Goal: Information Seeking & Learning: Learn about a topic

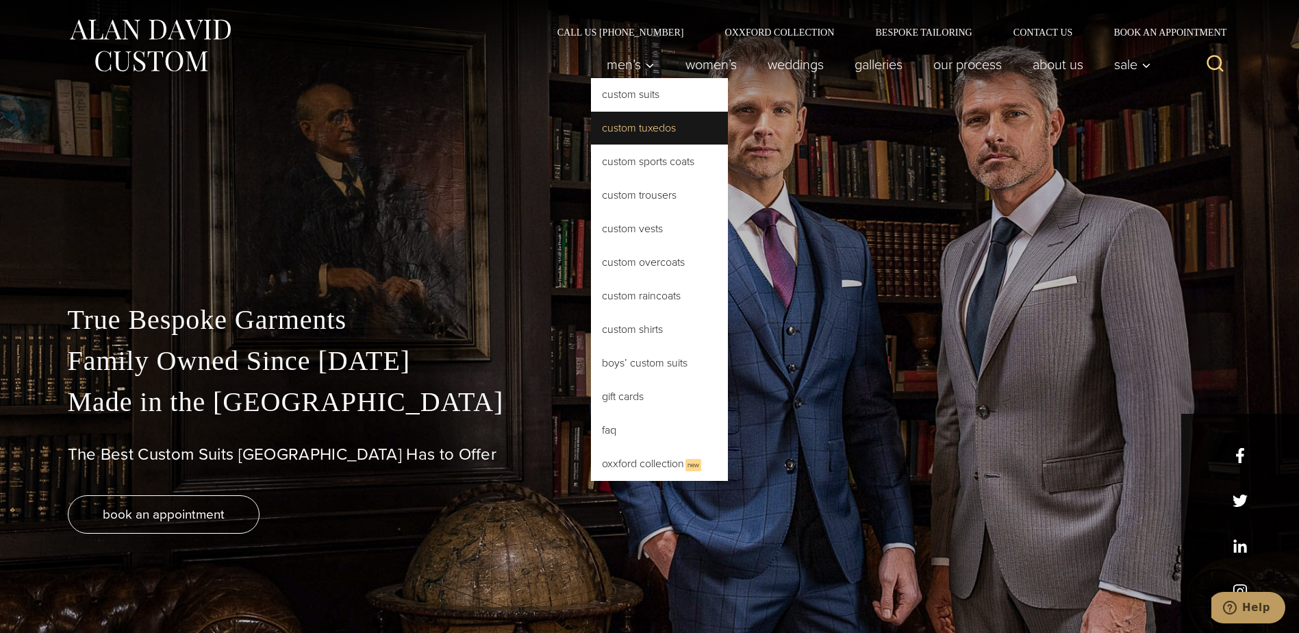
click at [656, 133] on link "Custom Tuxedos" at bounding box center [659, 128] width 137 height 33
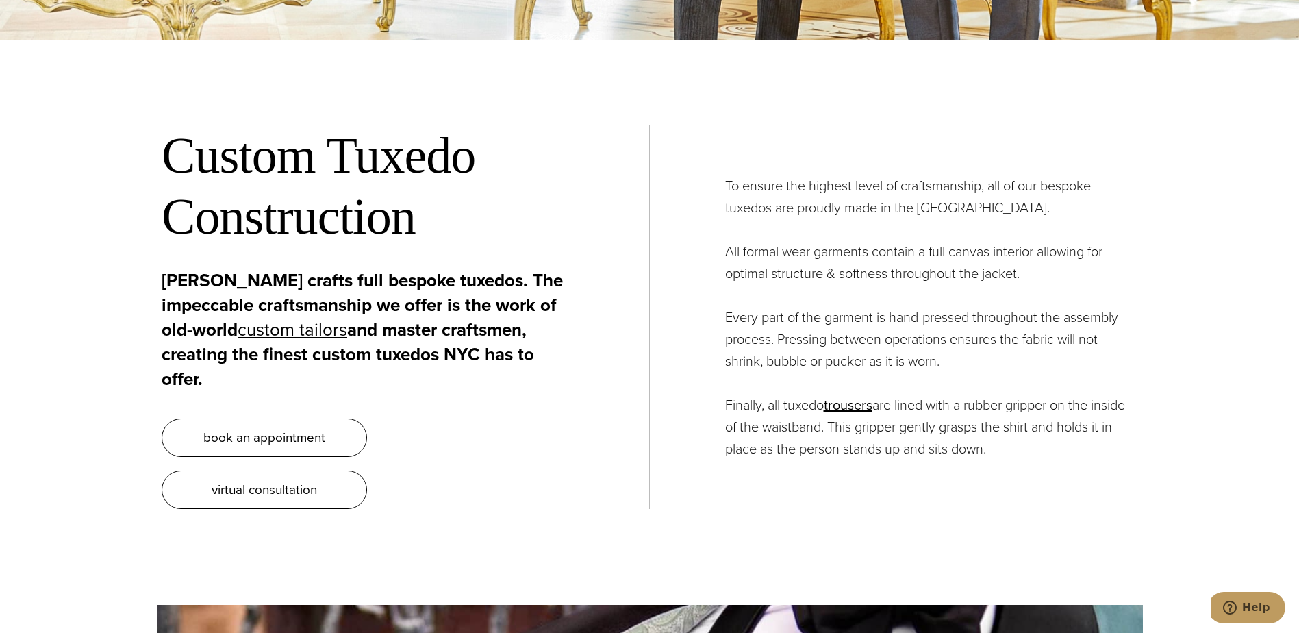
drag, startPoint x: 1156, startPoint y: 266, endPoint x: 1050, endPoint y: 645, distance: 394.1
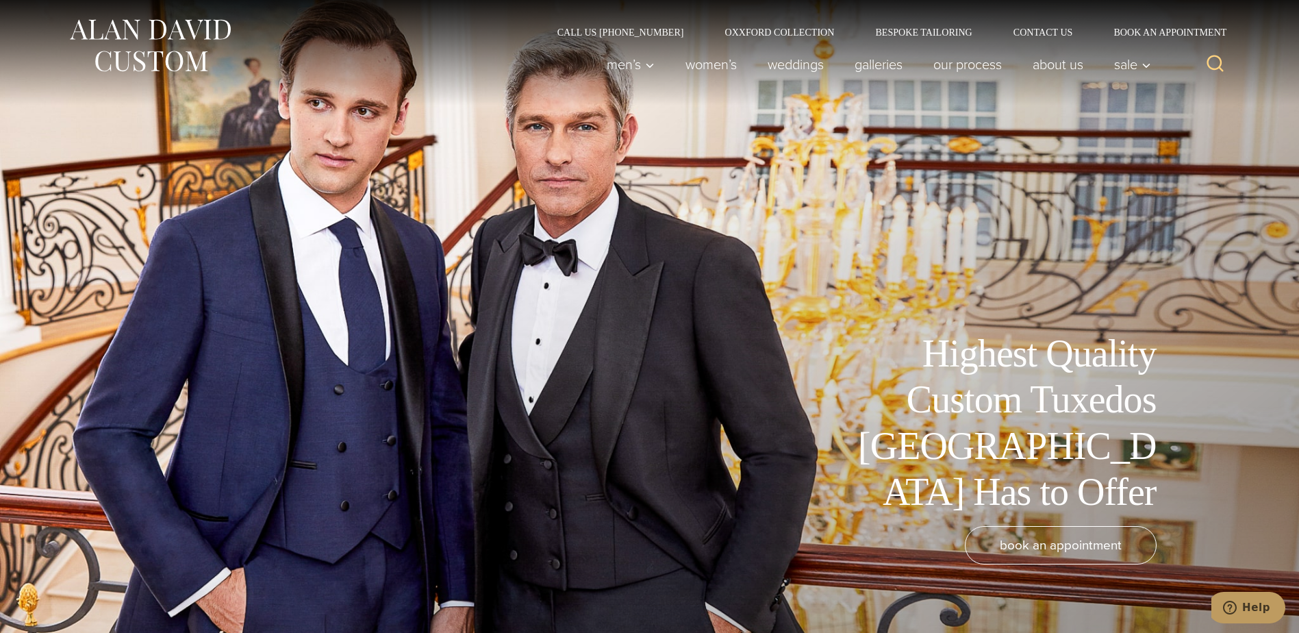
drag, startPoint x: 965, startPoint y: 444, endPoint x: 883, endPoint y: -27, distance: 478.2
click at [1214, 60] on icon "Search" at bounding box center [1215, 63] width 20 height 20
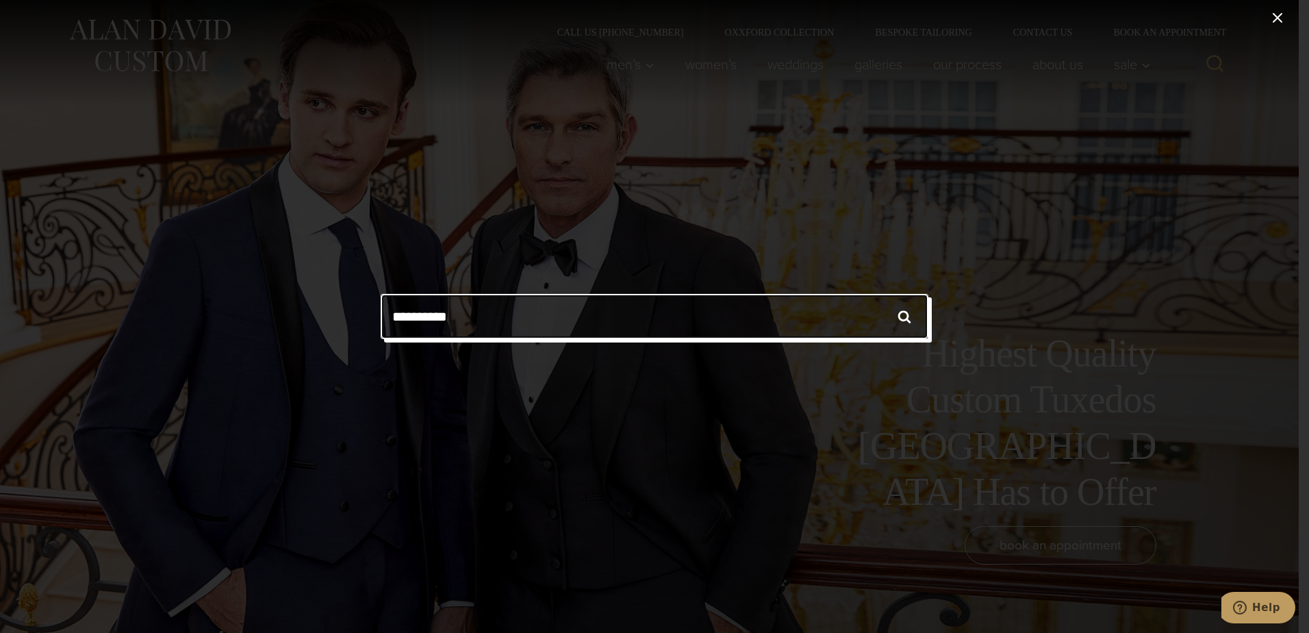
type input "**********"
click at [880, 294] on input "******" at bounding box center [904, 316] width 48 height 45
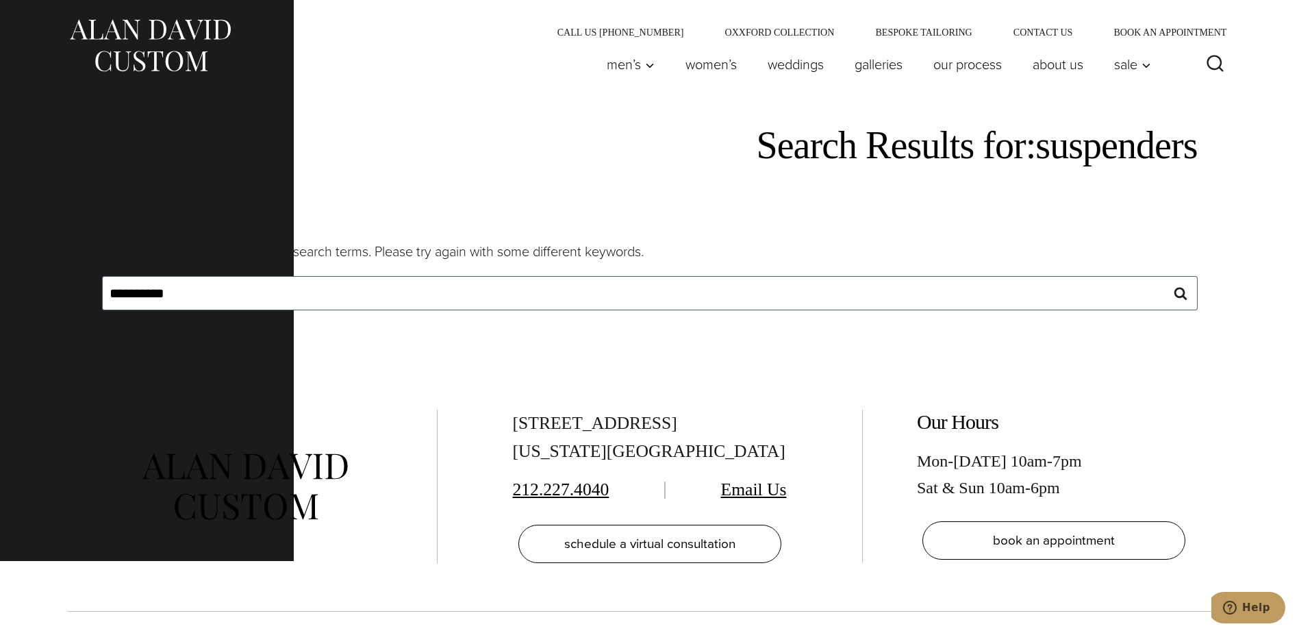
click at [1230, 235] on div "**********" at bounding box center [649, 234] width 1299 height 259
click at [869, 69] on link "Galleries" at bounding box center [878, 64] width 79 height 27
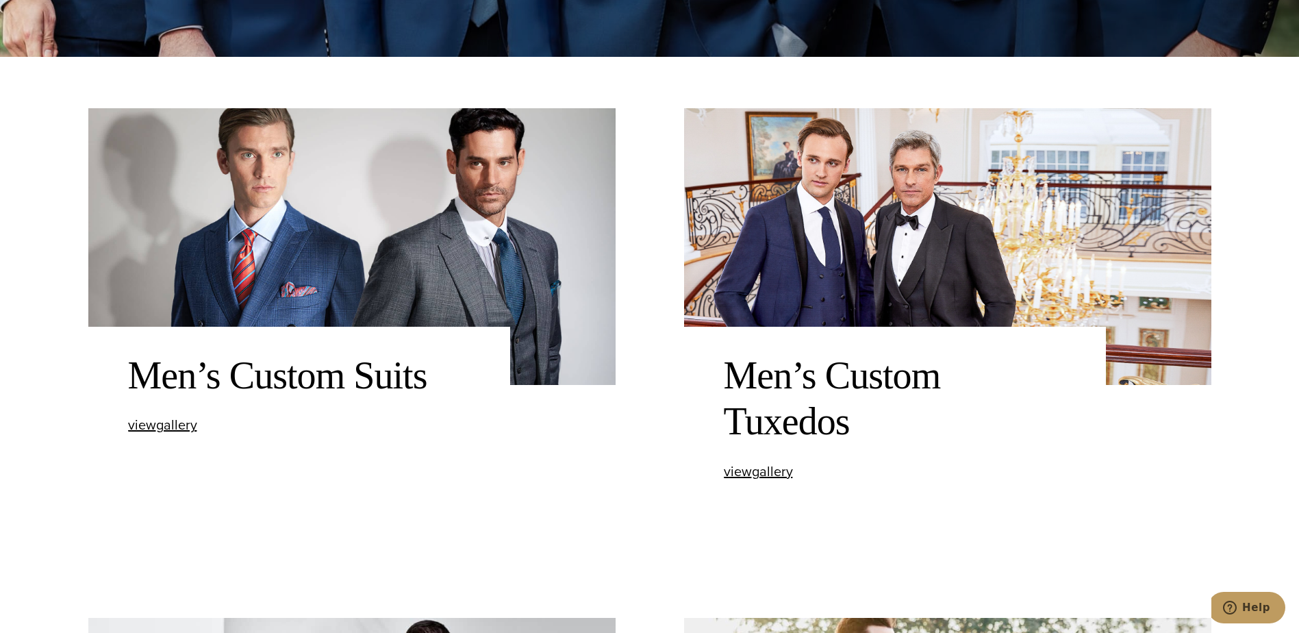
scroll to position [616, 0]
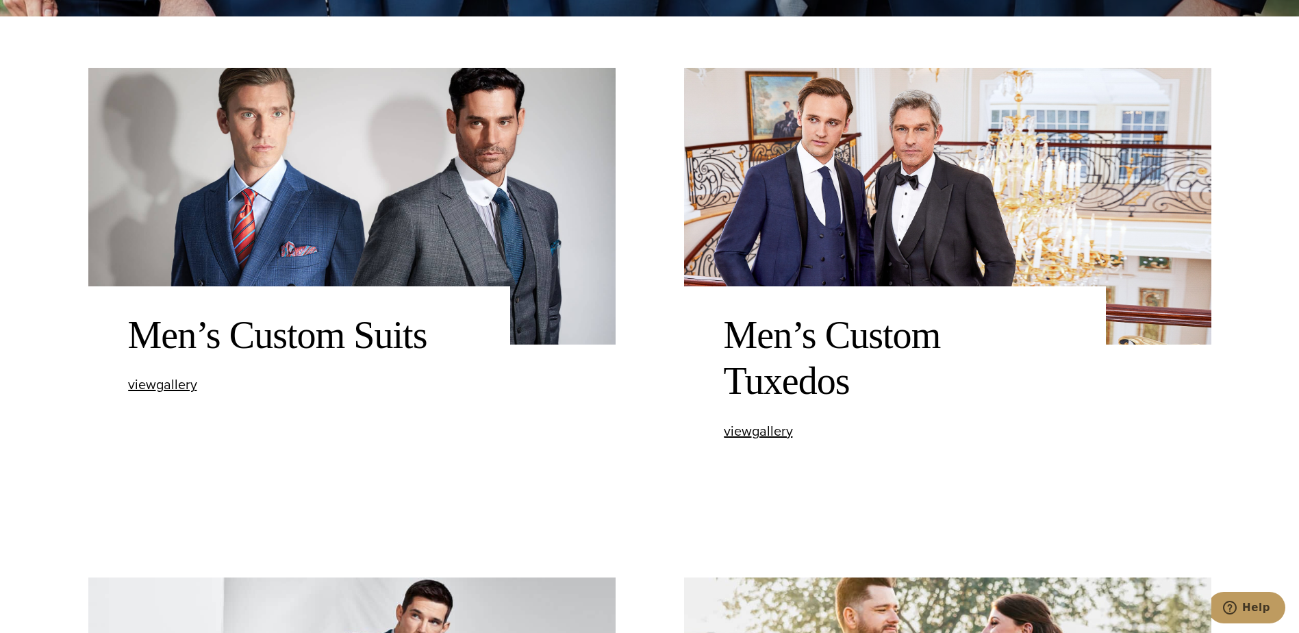
click at [804, 424] on div "view Men’s Custom Tuxedos gallery" at bounding box center [895, 431] width 342 height 14
click at [781, 433] on span "view Men’s Custom Tuxedos gallery" at bounding box center [758, 430] width 69 height 21
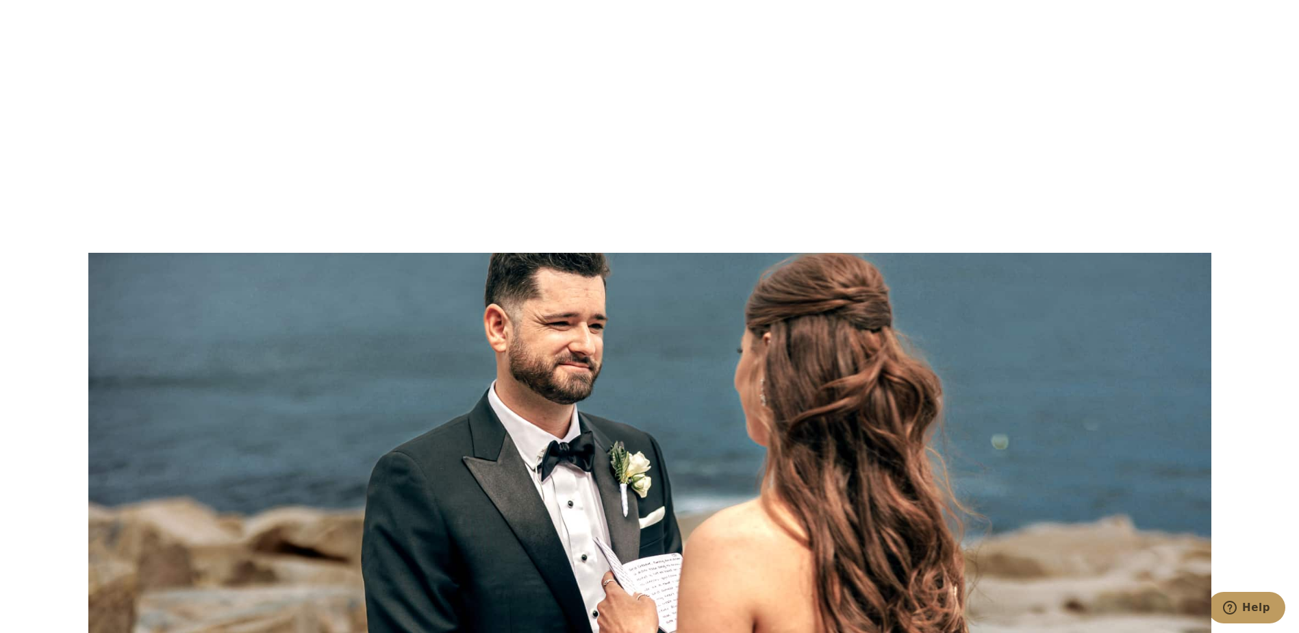
drag, startPoint x: 1255, startPoint y: 242, endPoint x: 1229, endPoint y: 538, distance: 296.9
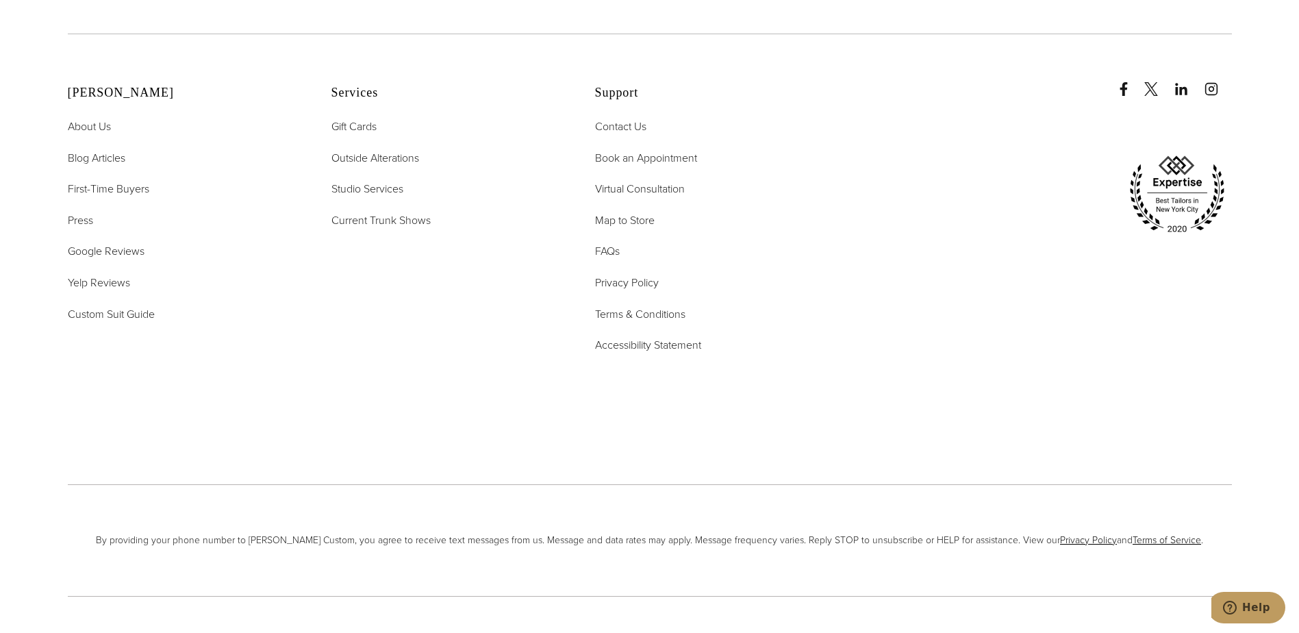
scroll to position [7767, 0]
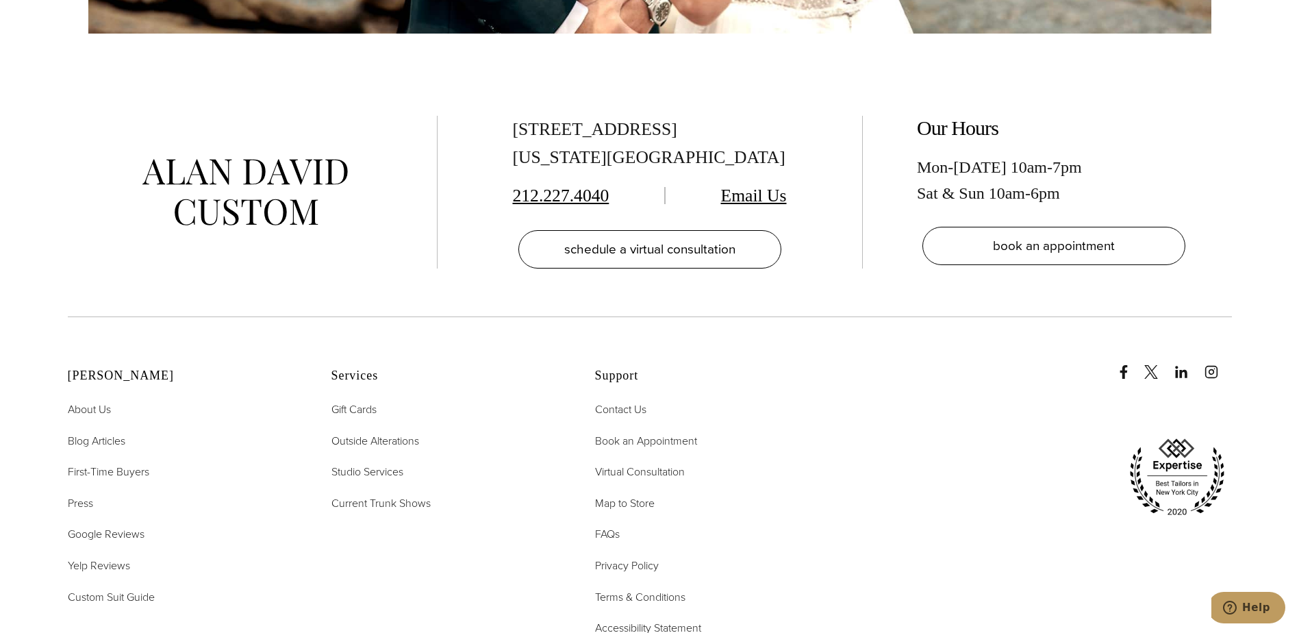
drag, startPoint x: 981, startPoint y: 468, endPoint x: 978, endPoint y: 449, distance: 18.7
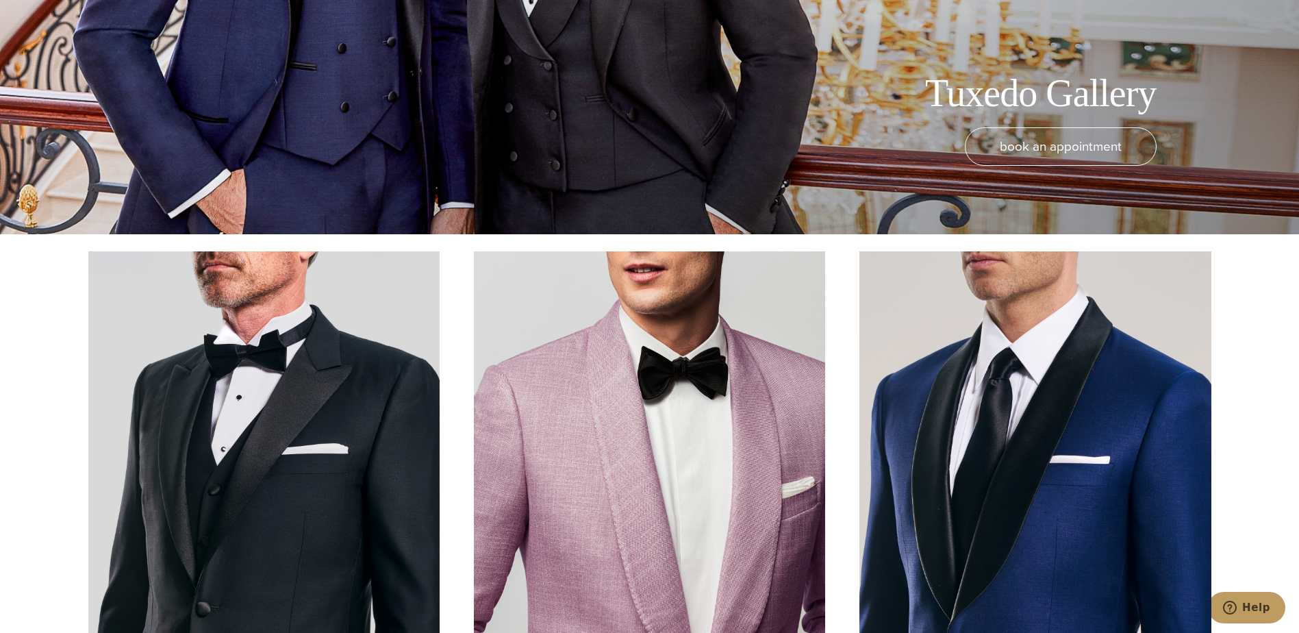
scroll to position [0, 0]
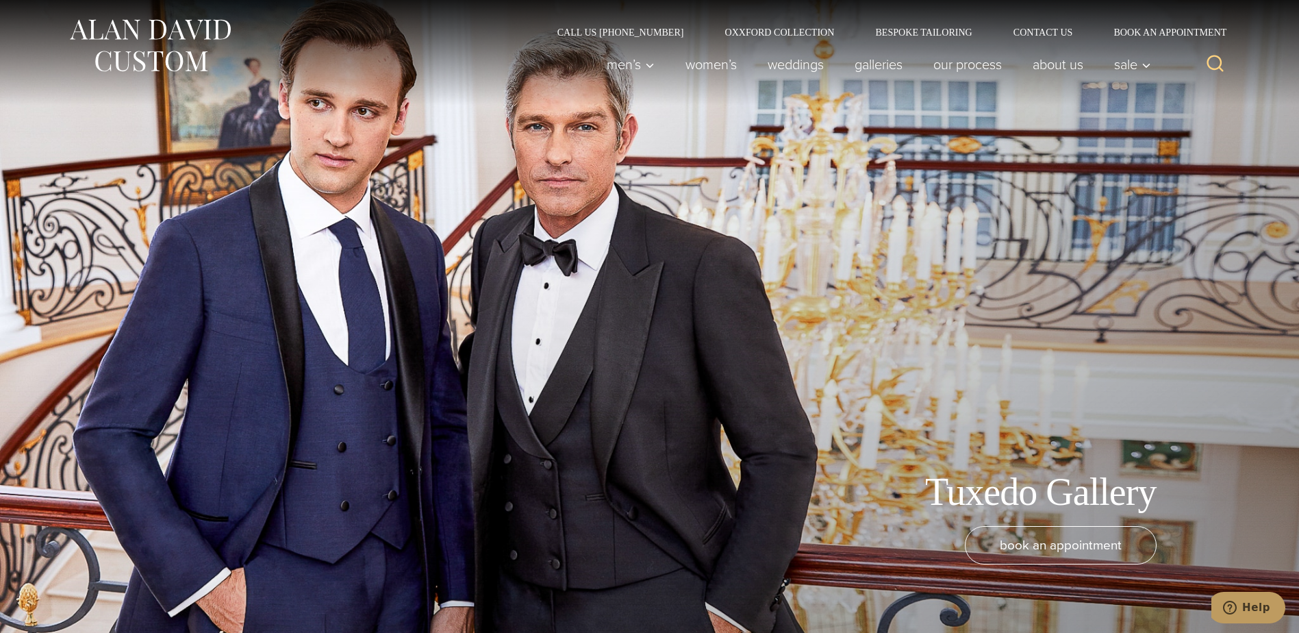
drag, startPoint x: 978, startPoint y: 449, endPoint x: 854, endPoint y: 50, distance: 418.2
click at [902, 33] on link "Bespoke Tailoring" at bounding box center [923, 32] width 138 height 10
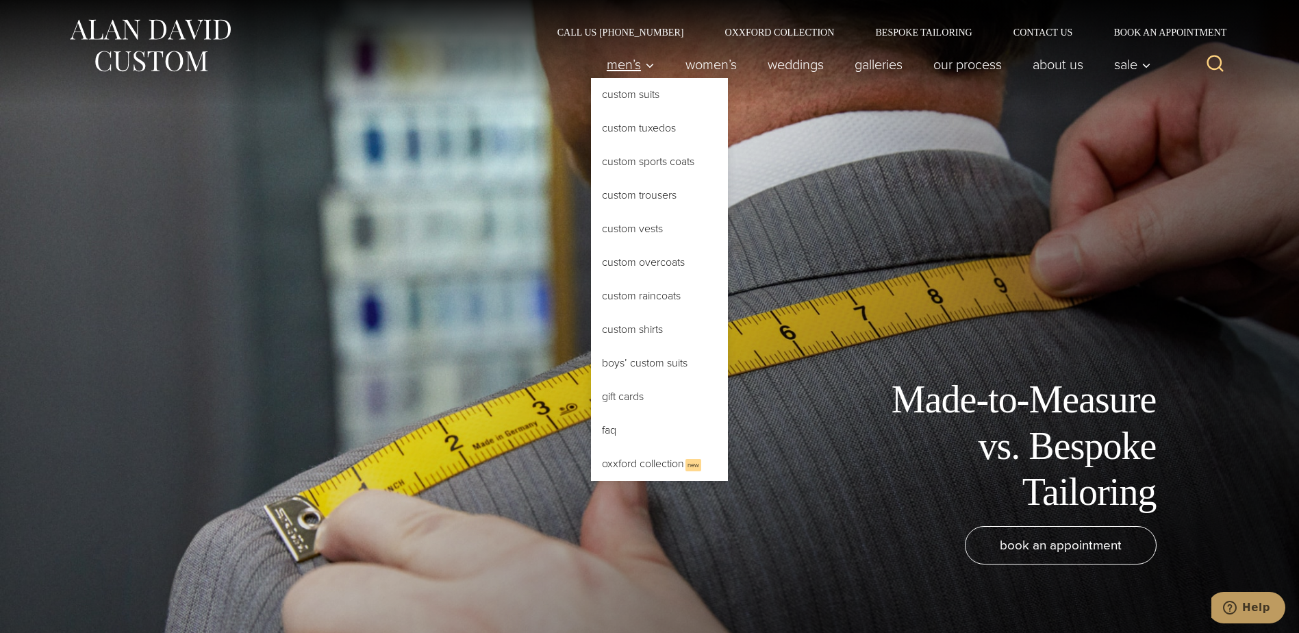
click at [633, 63] on span "Men’s" at bounding box center [631, 65] width 48 height 14
click at [624, 68] on span "Men’s" at bounding box center [631, 65] width 48 height 14
click at [613, 64] on span "Men’s" at bounding box center [631, 65] width 48 height 14
click at [606, 132] on link "Custom Tuxedos" at bounding box center [659, 128] width 137 height 33
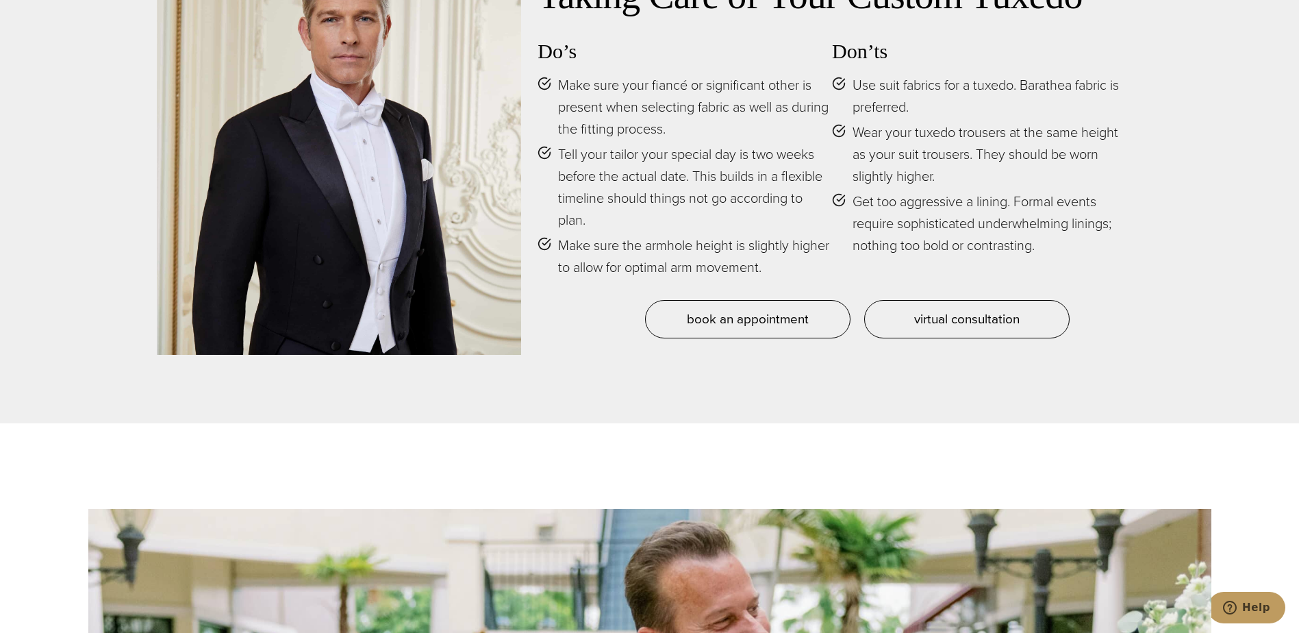
drag, startPoint x: 626, startPoint y: 105, endPoint x: 576, endPoint y: 497, distance: 395.4
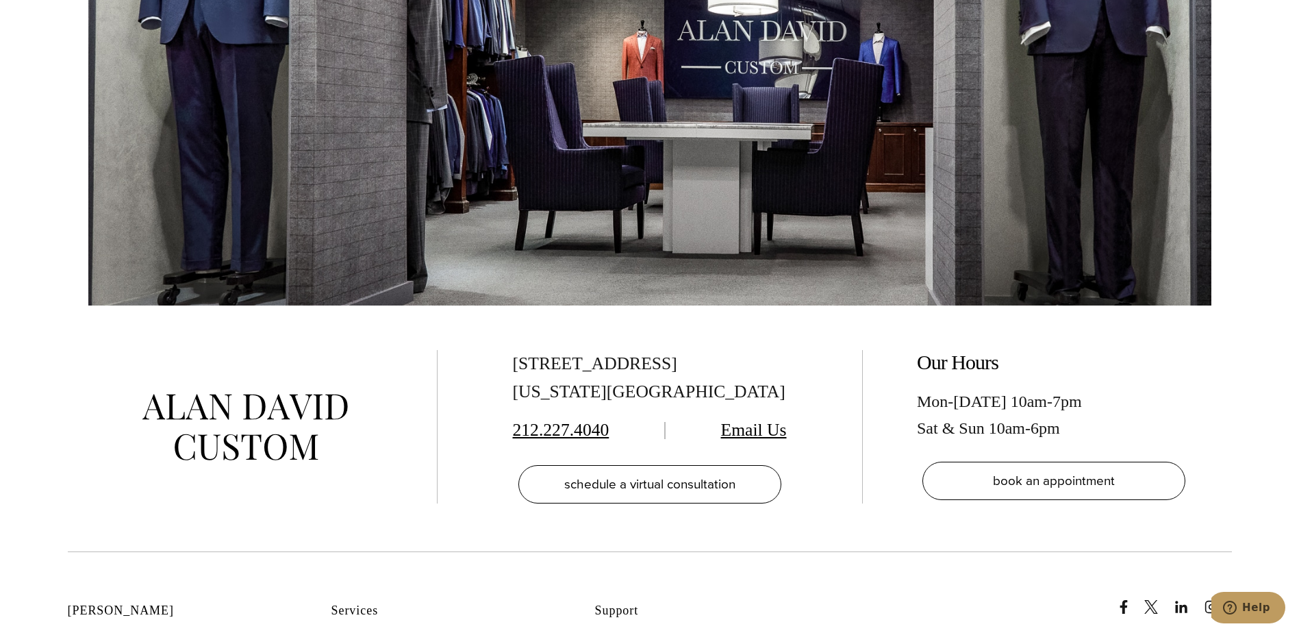
scroll to position [8251, 0]
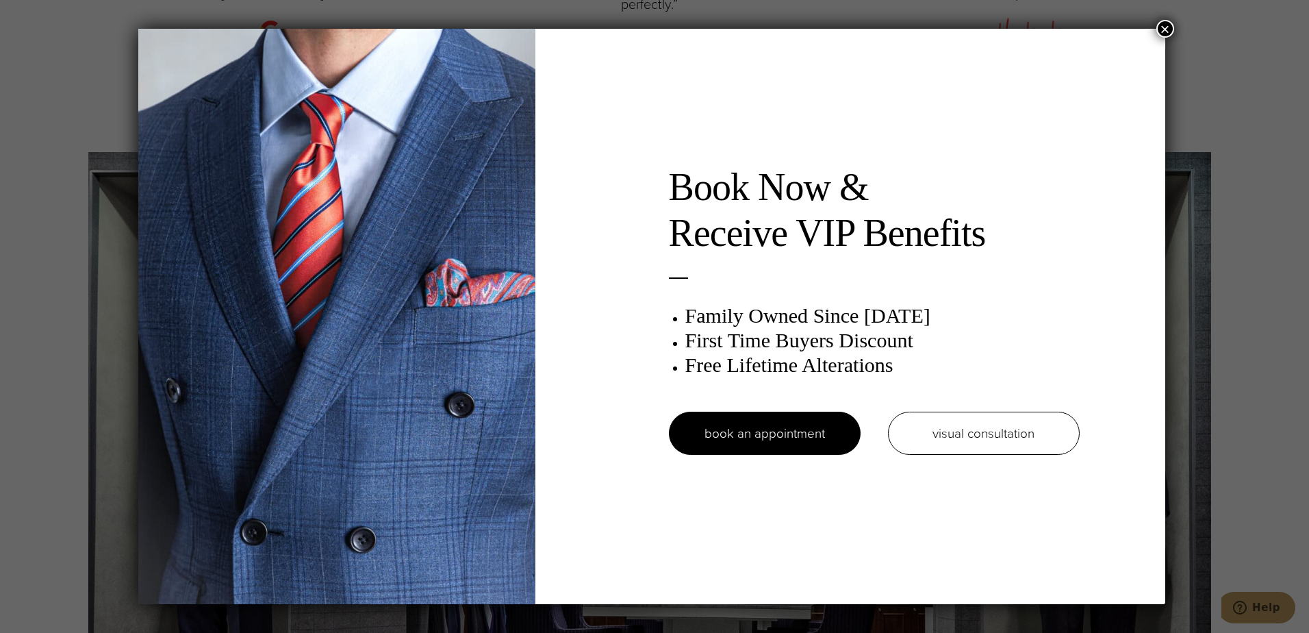
click at [1163, 31] on button "×" at bounding box center [1165, 29] width 18 height 18
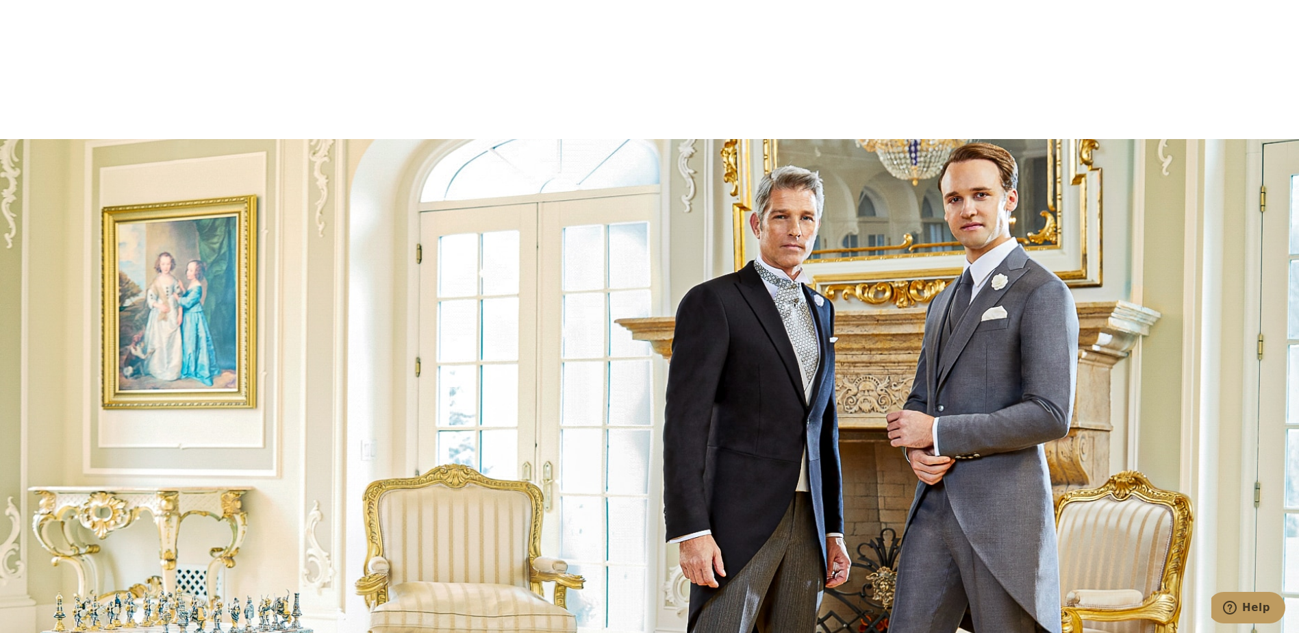
drag, startPoint x: 472, startPoint y: 107, endPoint x: 330, endPoint y: -71, distance: 228.5
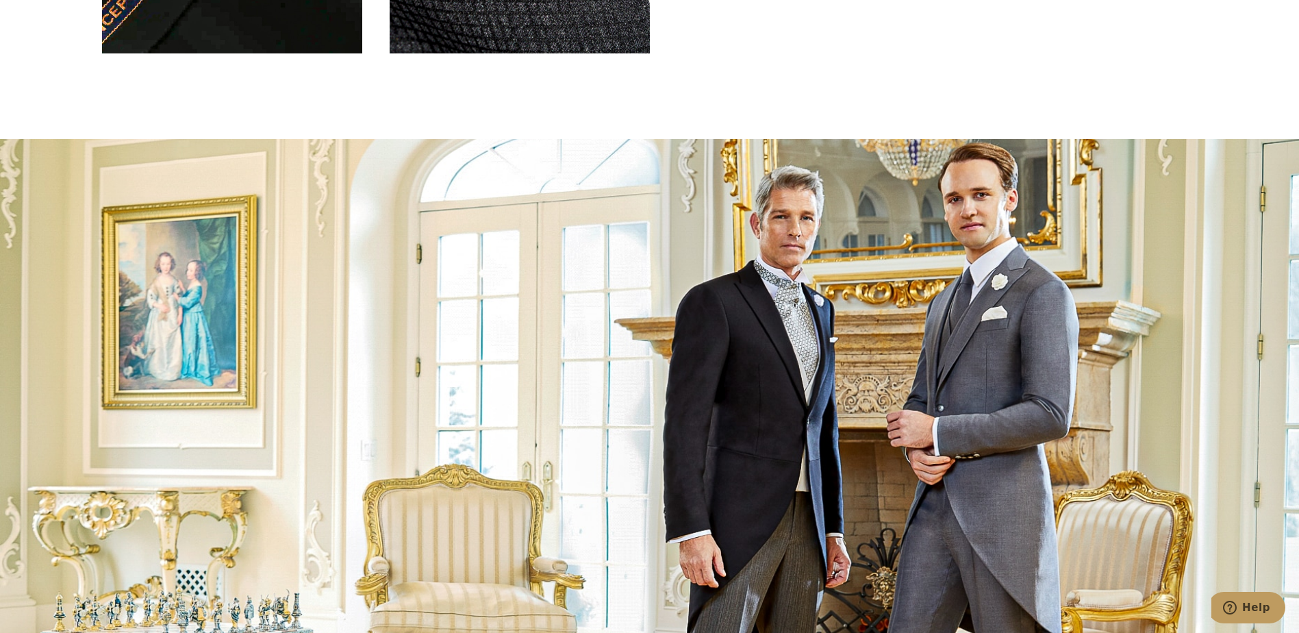
scroll to position [4644, 0]
